Goal: Task Accomplishment & Management: Use online tool/utility

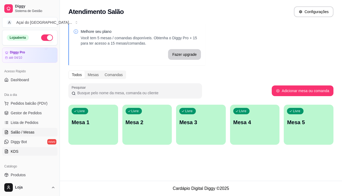
scroll to position [53, 0]
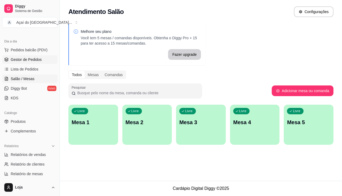
click at [32, 62] on span "Gestor de Pedidos" at bounding box center [26, 59] width 31 height 5
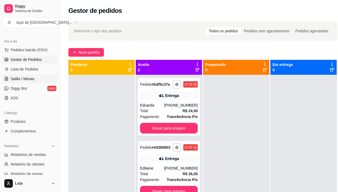
click at [23, 79] on span "Salão / Mesas" at bounding box center [23, 78] width 24 height 5
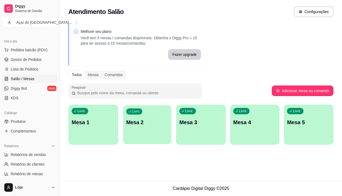
click at [146, 124] on p "Mesa 2" at bounding box center [147, 122] width 42 height 7
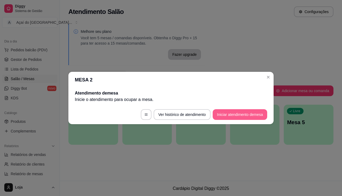
click at [229, 113] on button "Iniciar atendimento de mesa" at bounding box center [240, 114] width 55 height 11
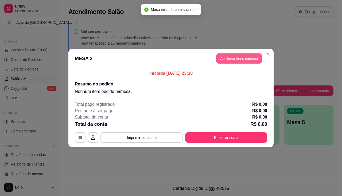
click at [226, 57] on button "Adicionar itens na mesa" at bounding box center [239, 58] width 46 height 10
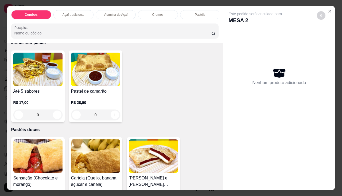
scroll to position [909, 0]
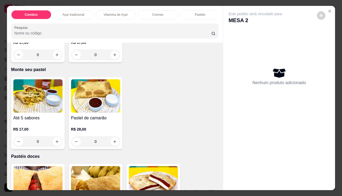
click at [55, 145] on div "0" at bounding box center [37, 141] width 49 height 11
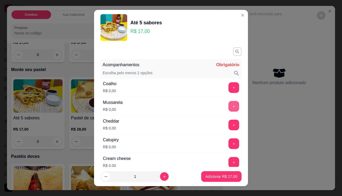
click at [229, 105] on button "+" at bounding box center [234, 106] width 11 height 11
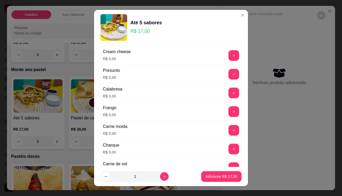
scroll to position [134, 0]
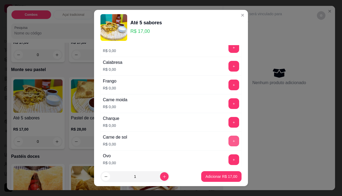
click at [229, 139] on button "+" at bounding box center [234, 141] width 11 height 11
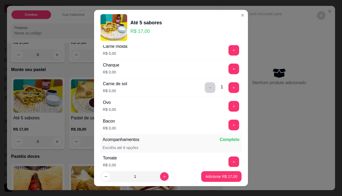
scroll to position [267, 0]
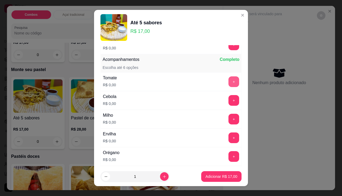
click at [229, 84] on button "+" at bounding box center [234, 81] width 11 height 11
click at [229, 159] on button "+" at bounding box center [234, 156] width 10 height 10
click at [229, 105] on button "+" at bounding box center [234, 100] width 11 height 11
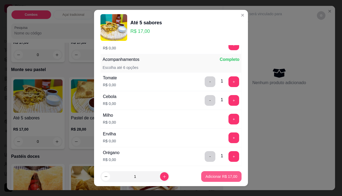
click at [224, 178] on p "Adicionar R$ 17,00" at bounding box center [222, 176] width 32 height 5
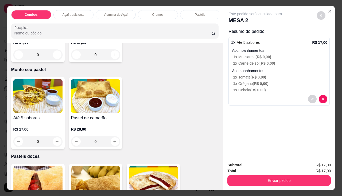
click at [57, 142] on div "0" at bounding box center [37, 141] width 49 height 11
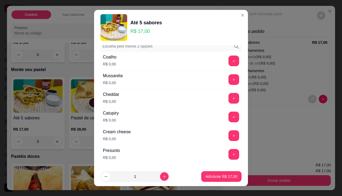
scroll to position [53, 0]
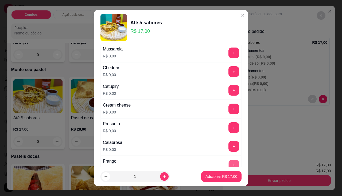
click at [229, 163] on button "+" at bounding box center [234, 165] width 10 height 10
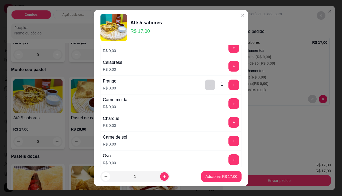
scroll to position [160, 0]
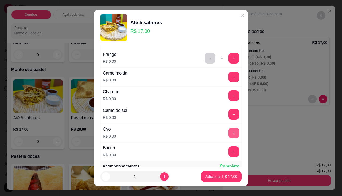
click at [229, 136] on button "+" at bounding box center [234, 133] width 11 height 11
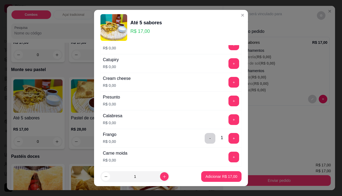
scroll to position [27, 0]
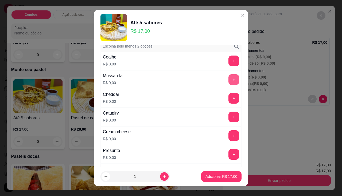
click at [229, 81] on button "+" at bounding box center [234, 79] width 11 height 11
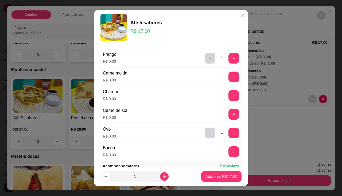
scroll to position [187, 0]
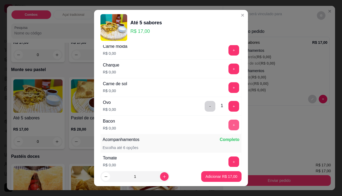
click at [229, 124] on button "+" at bounding box center [234, 125] width 11 height 11
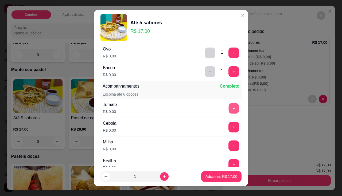
click at [229, 111] on button "+" at bounding box center [234, 108] width 10 height 10
click at [218, 177] on p "Adicionar R$ 17,00" at bounding box center [222, 176] width 32 height 5
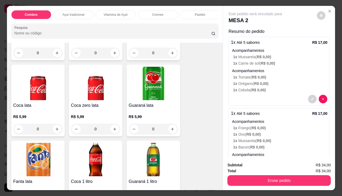
scroll to position [1364, 0]
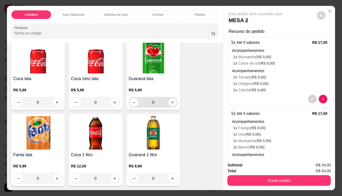
click at [171, 104] on icon "increase-product-quantity" at bounding box center [173, 103] width 4 height 4
type input "1"
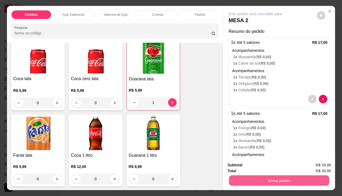
click at [275, 176] on button "Enviar pedido" at bounding box center [279, 181] width 100 height 10
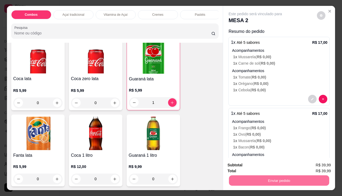
click at [323, 165] on button "Enviar pedido" at bounding box center [317, 166] width 30 height 10
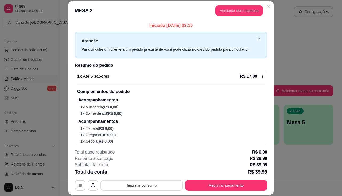
click at [144, 186] on button "Imprimir consumo" at bounding box center [142, 185] width 83 height 11
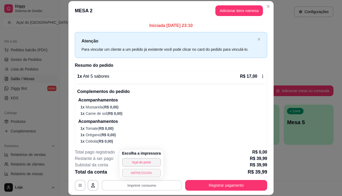
click at [144, 174] on button "IMPRESSORA" at bounding box center [141, 173] width 39 height 9
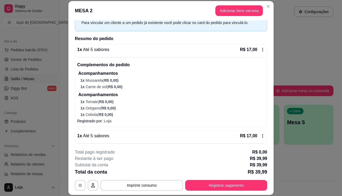
scroll to position [119, 0]
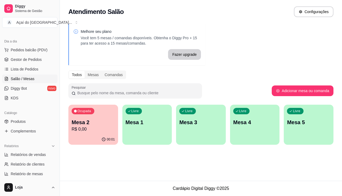
click at [107, 121] on p "Mesa 2" at bounding box center [93, 122] width 43 height 7
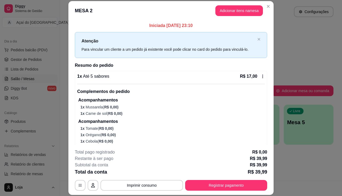
scroll to position [107, 0]
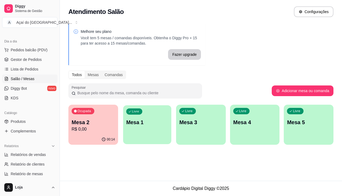
click at [163, 132] on div "Livre Mesa 1" at bounding box center [147, 121] width 48 height 33
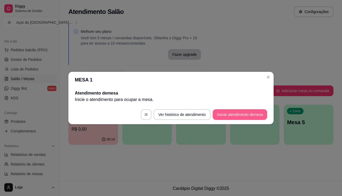
click at [232, 117] on button "Iniciar atendimento de mesa" at bounding box center [240, 114] width 55 height 11
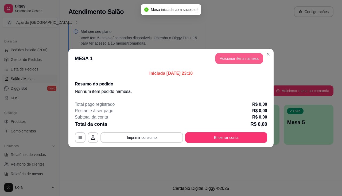
click at [250, 54] on button "Adicionar itens na mesa" at bounding box center [240, 58] width 48 height 11
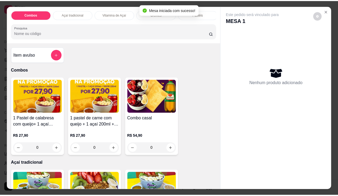
scroll to position [160, 0]
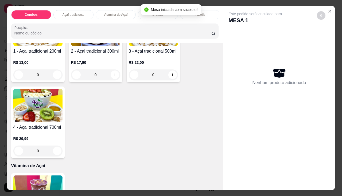
click at [150, 55] on h4 "3 - Açai tradicional 500ml" at bounding box center [153, 51] width 49 height 6
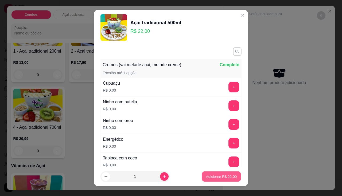
click at [202, 178] on button "Adicionar R$ 22,00" at bounding box center [221, 177] width 39 height 10
type input "1"
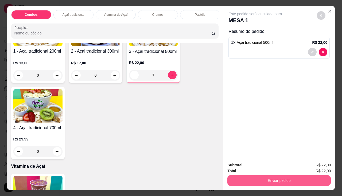
click at [239, 181] on button "Enviar pedido" at bounding box center [280, 180] width 104 height 11
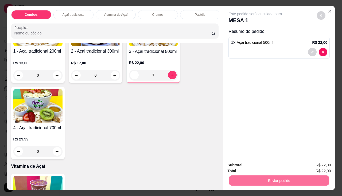
click at [314, 167] on button "Enviar pedido" at bounding box center [317, 166] width 29 height 10
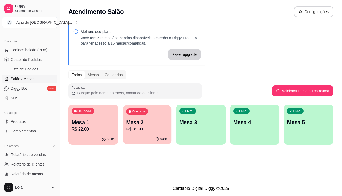
click at [137, 132] on p "R$ 39,99" at bounding box center [147, 129] width 42 height 6
click at [31, 133] on span "Complementos" at bounding box center [23, 131] width 25 height 5
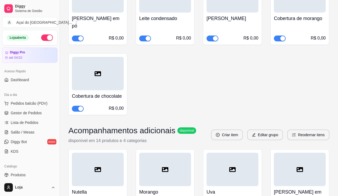
scroll to position [348, 0]
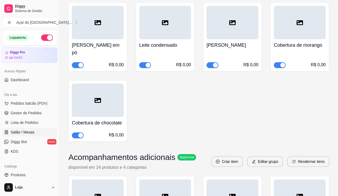
click at [33, 135] on link "Salão / Mesas" at bounding box center [29, 132] width 55 height 9
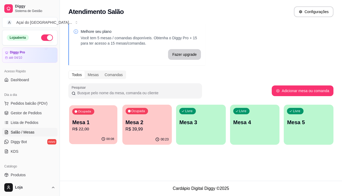
click at [98, 133] on div "Ocupada Mesa 1 R$ 22,00" at bounding box center [93, 119] width 48 height 29
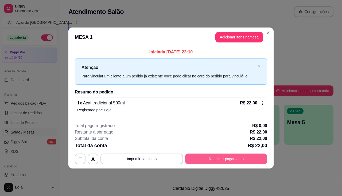
click at [209, 162] on button "Registrar pagamento" at bounding box center [226, 159] width 82 height 11
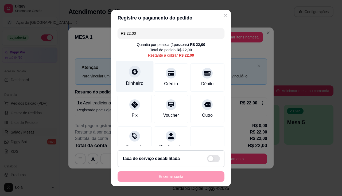
click at [137, 85] on div "Dinheiro" at bounding box center [135, 83] width 18 height 7
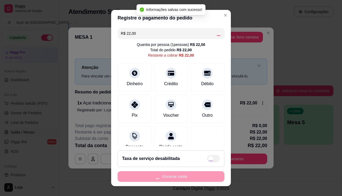
type input "R$ 0,00"
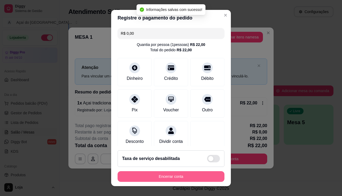
click at [212, 178] on button "Encerrar conta" at bounding box center [171, 176] width 107 height 11
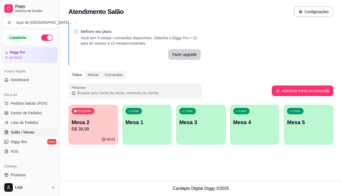
click at [116, 134] on button "Ocupada Mesa 2 R$ 39,99 00:23" at bounding box center [93, 125] width 50 height 40
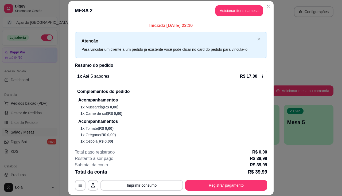
click at [212, 191] on footer "**********" at bounding box center [170, 170] width 205 height 50
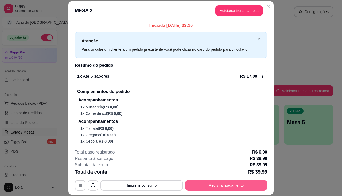
click at [211, 185] on button "Registrar pagamento" at bounding box center [226, 185] width 82 height 11
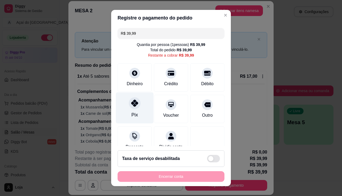
click at [133, 109] on div at bounding box center [135, 103] width 12 height 12
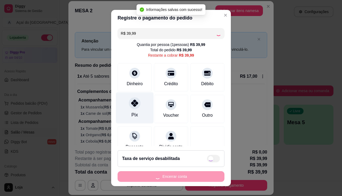
type input "R$ 0,00"
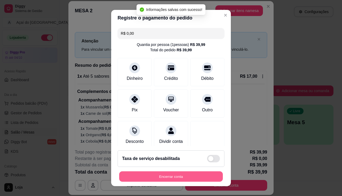
click at [180, 178] on button "Encerrar conta" at bounding box center [171, 177] width 104 height 10
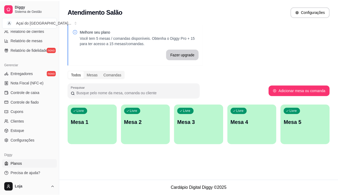
scroll to position [189, 0]
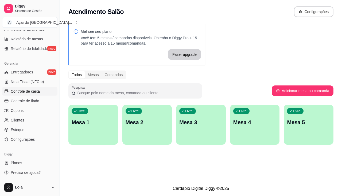
click at [35, 91] on span "Controle de caixa" at bounding box center [25, 91] width 29 height 5
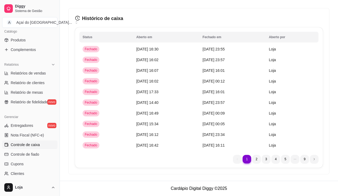
scroll to position [189, 0]
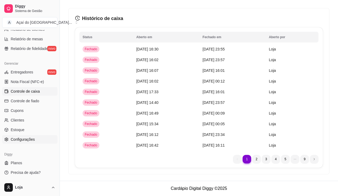
click at [34, 144] on link "Configurações" at bounding box center [29, 139] width 55 height 9
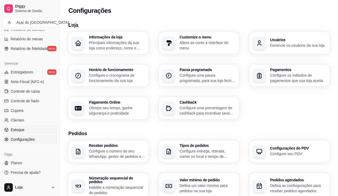
scroll to position [135, 0]
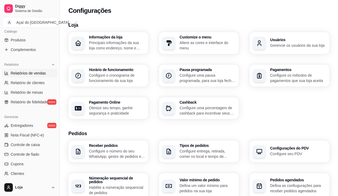
click at [30, 73] on span "Relatórios de vendas" at bounding box center [28, 73] width 35 height 5
select select "ALL"
select select "0"
